Goal: Task Accomplishment & Management: Use online tool/utility

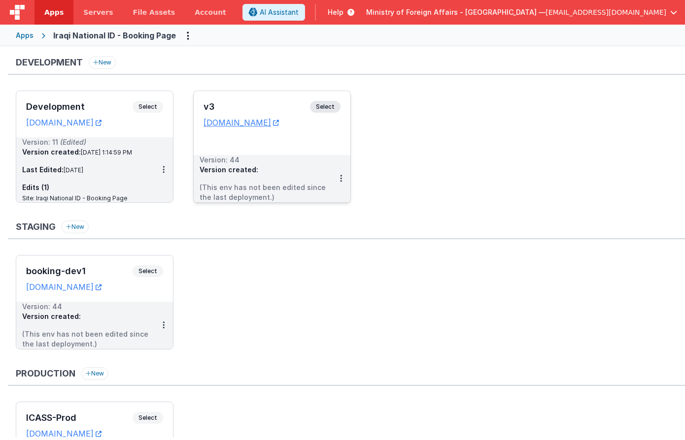
click at [320, 108] on span "Select" at bounding box center [325, 107] width 31 height 12
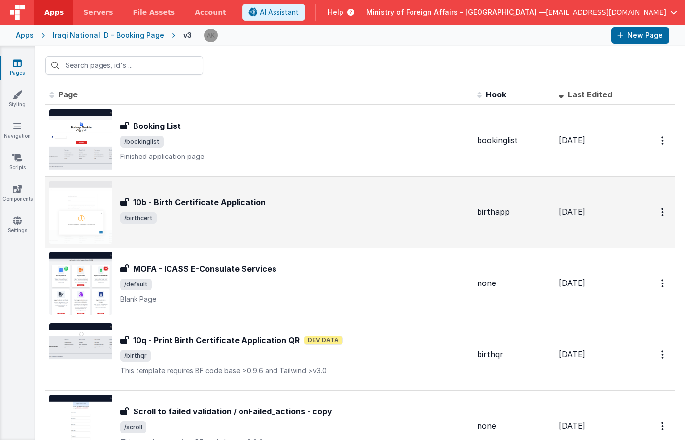
click at [76, 220] on img at bounding box center [80, 212] width 63 height 63
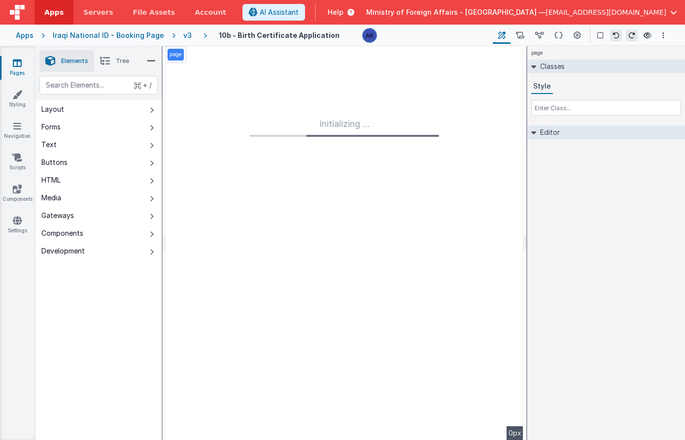
click at [184, 34] on div "v3" at bounding box center [189, 36] width 12 height 10
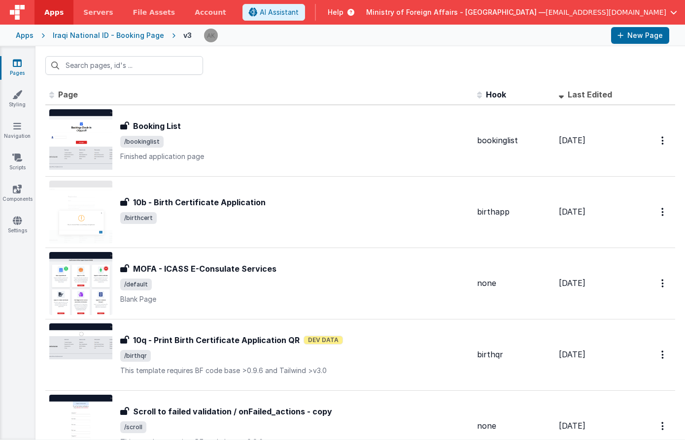
click at [674, 14] on span "button" at bounding box center [673, 12] width 7 height 7
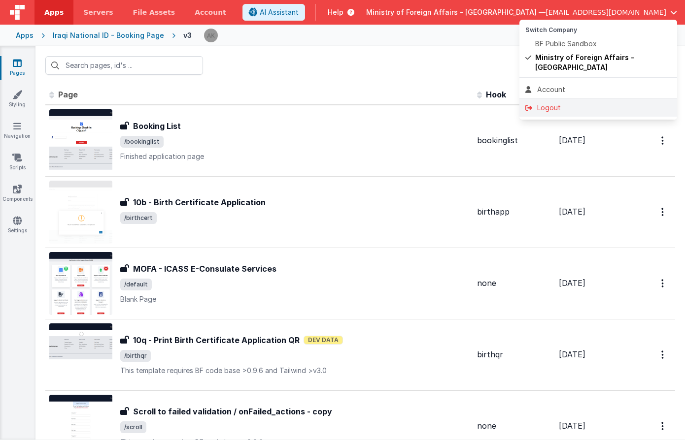
click at [605, 103] on div "Logout" at bounding box center [598, 108] width 146 height 10
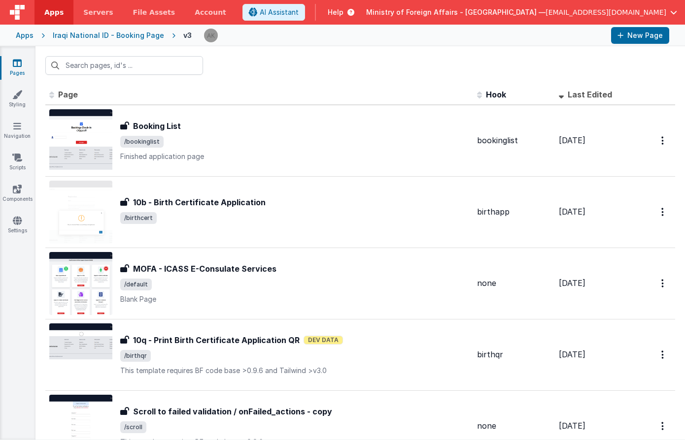
click at [671, 9] on span "button" at bounding box center [673, 12] width 7 height 7
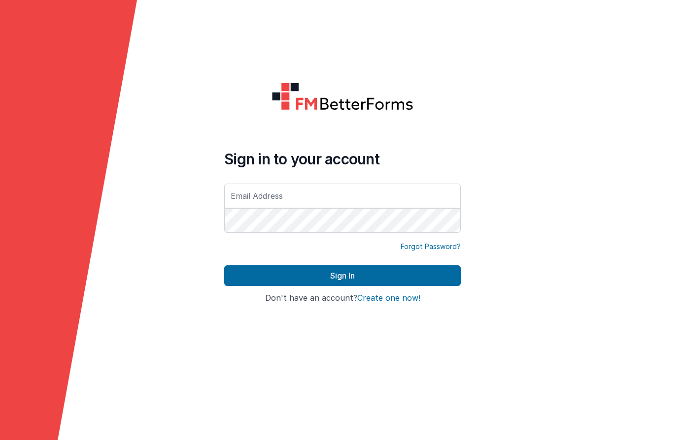
click at [390, 190] on input "text" at bounding box center [342, 196] width 237 height 25
type input "[EMAIL_ADDRESS][DOMAIN_NAME]"
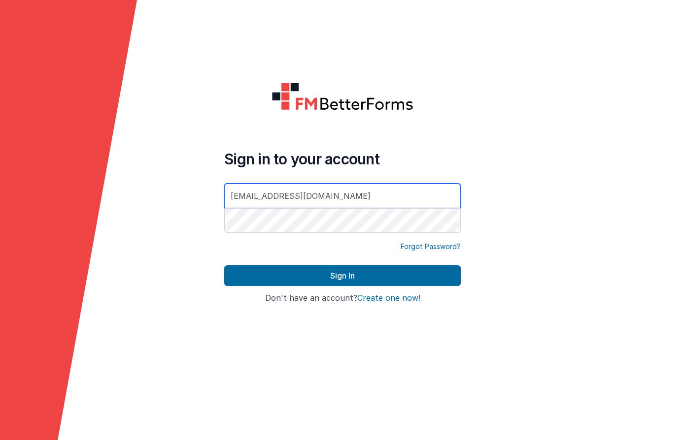
click at [224, 266] on button "Sign In" at bounding box center [342, 276] width 237 height 21
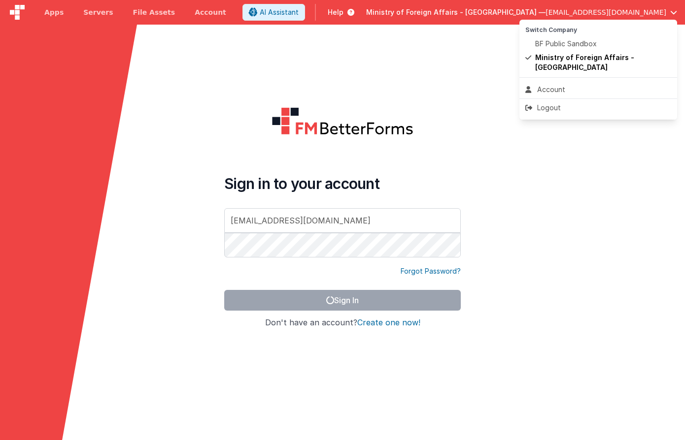
click at [559, 157] on button at bounding box center [342, 220] width 685 height 440
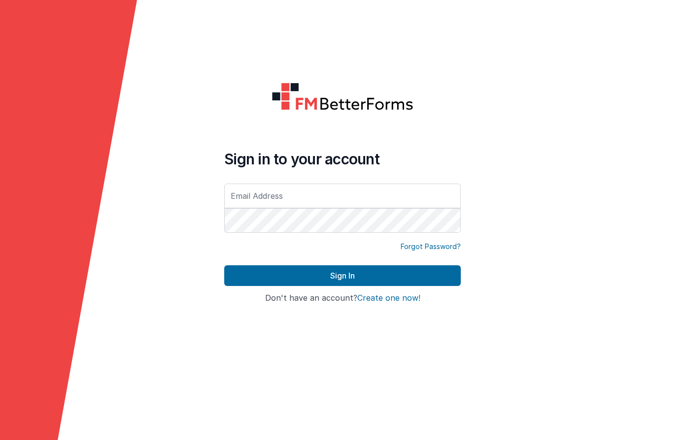
click at [272, 199] on input "text" at bounding box center [342, 196] width 237 height 25
type input "[EMAIL_ADDRESS][DOMAIN_NAME]"
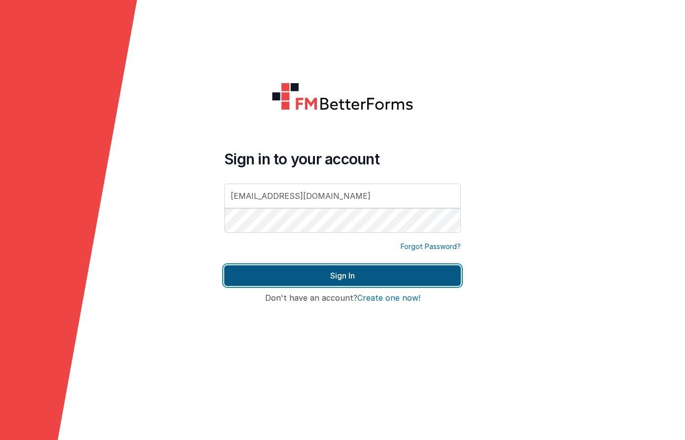
click at [289, 270] on button "Sign In" at bounding box center [342, 276] width 237 height 21
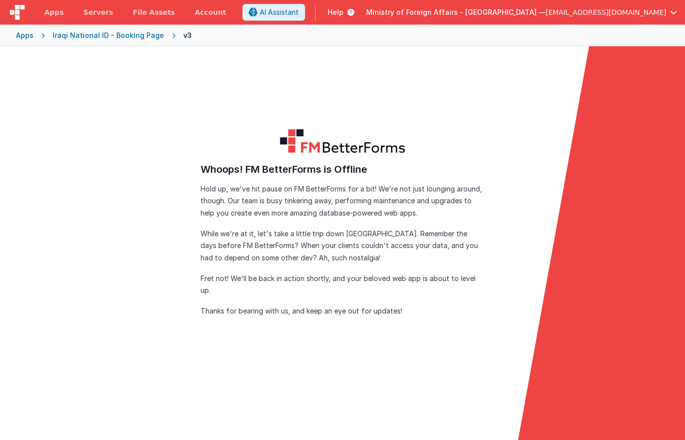
click at [666, 9] on button "Ministry of Foreign Affairs - [GEOGRAPHIC_DATA] — [EMAIL_ADDRESS][DOMAIN_NAME]" at bounding box center [521, 12] width 311 height 10
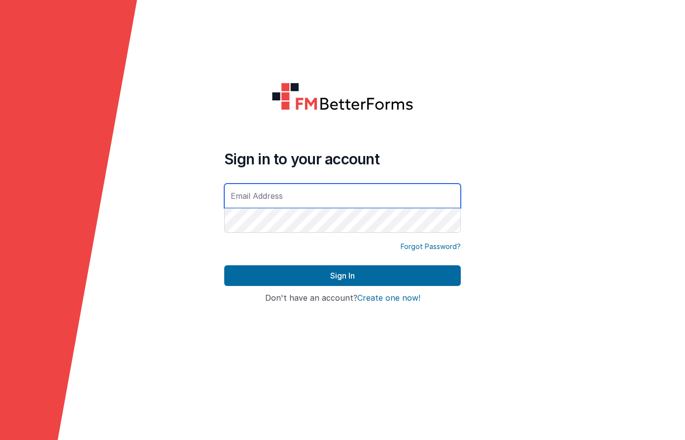
click at [297, 192] on input "text" at bounding box center [342, 196] width 237 height 25
type input "[EMAIL_ADDRESS][DOMAIN_NAME]"
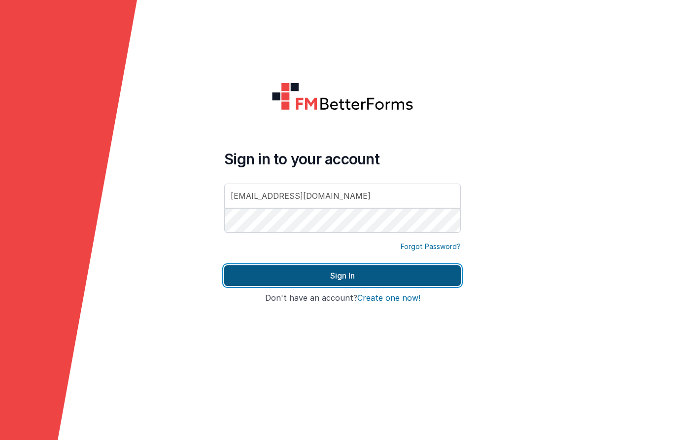
click at [334, 282] on button "Sign In" at bounding box center [342, 276] width 237 height 21
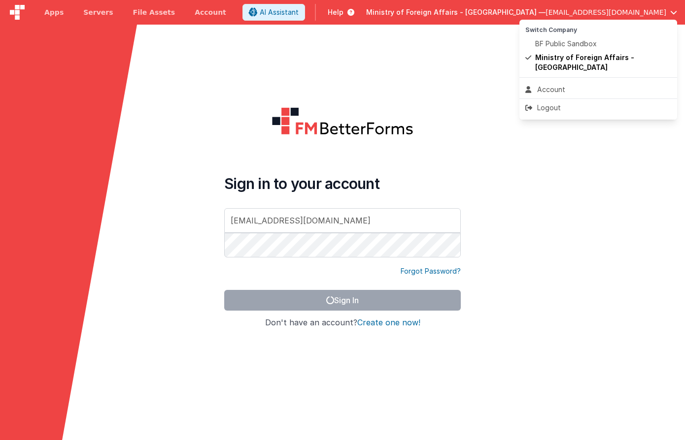
click at [182, 188] on button at bounding box center [342, 220] width 685 height 440
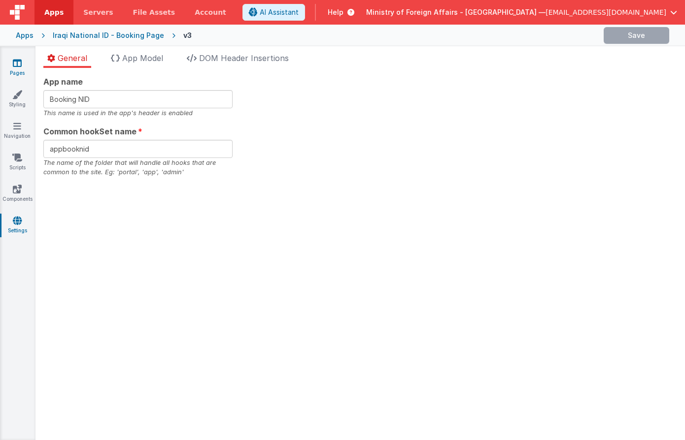
click at [20, 68] on link "Pages" at bounding box center [17, 68] width 35 height 20
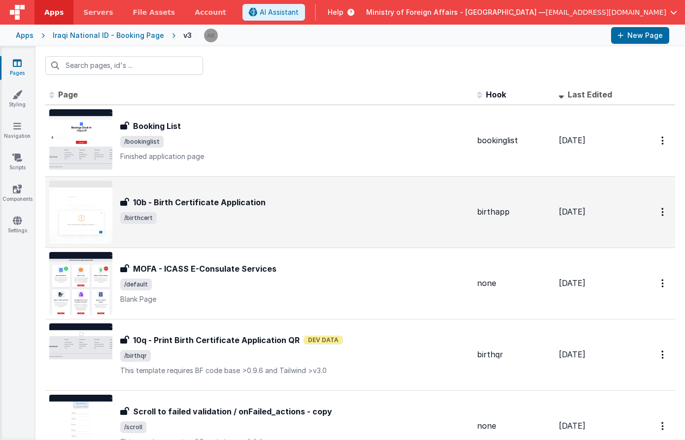
click at [94, 217] on img at bounding box center [80, 212] width 63 height 63
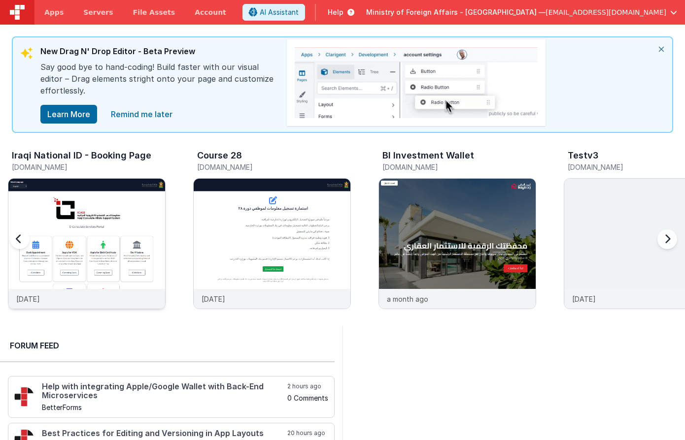
click at [97, 204] on img at bounding box center [86, 257] width 157 height 157
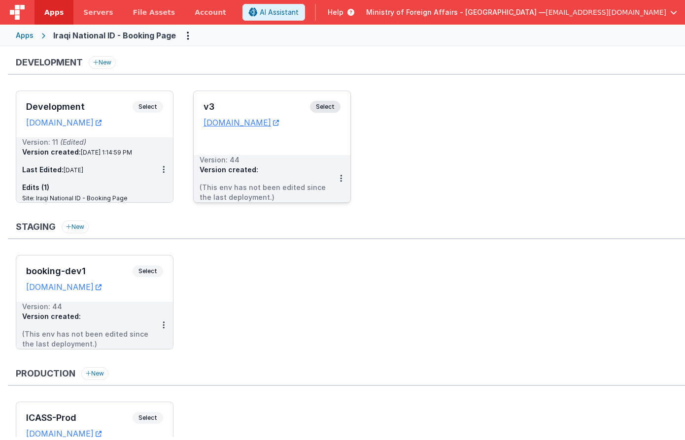
click at [332, 103] on span "Select" at bounding box center [325, 107] width 31 height 12
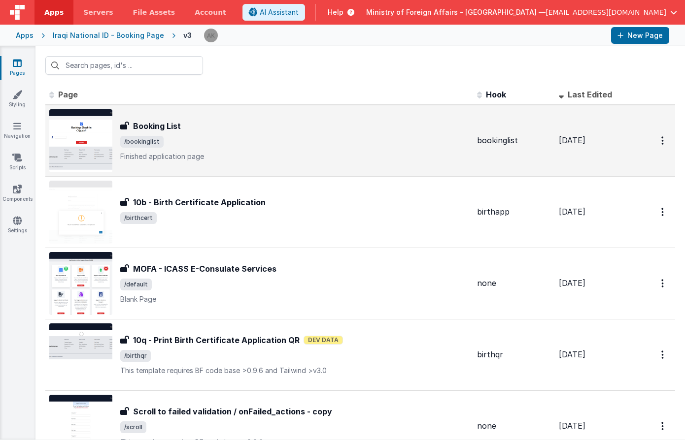
click at [94, 148] on img at bounding box center [80, 140] width 63 height 63
